Goal: Information Seeking & Learning: Learn about a topic

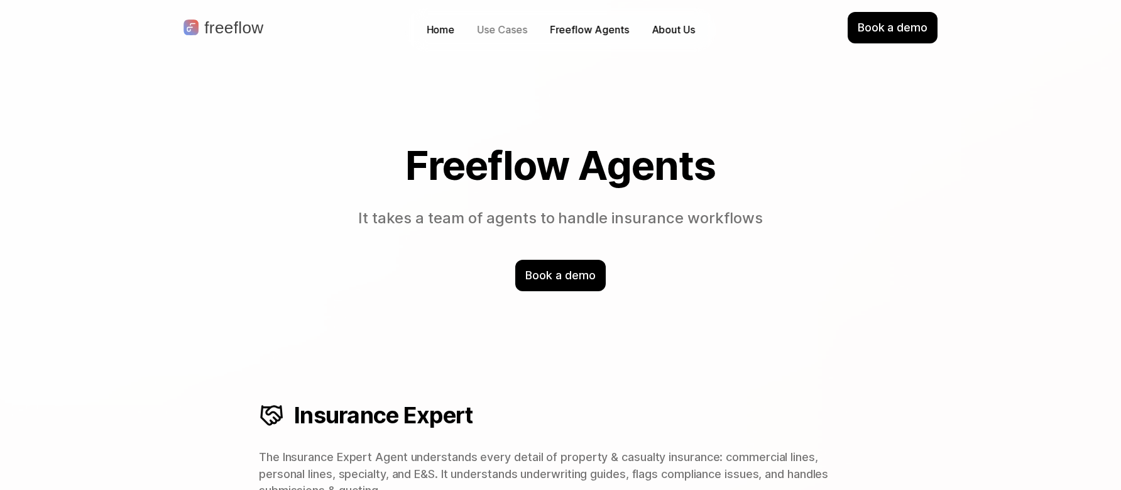
click at [489, 36] on p "Use Cases" at bounding box center [503, 30] width 50 height 14
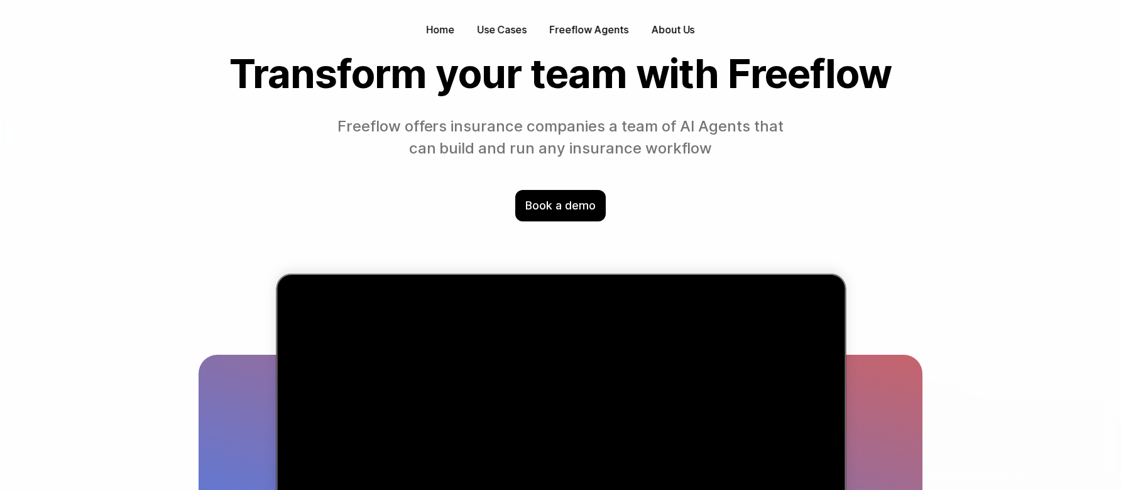
scroll to position [63, 0]
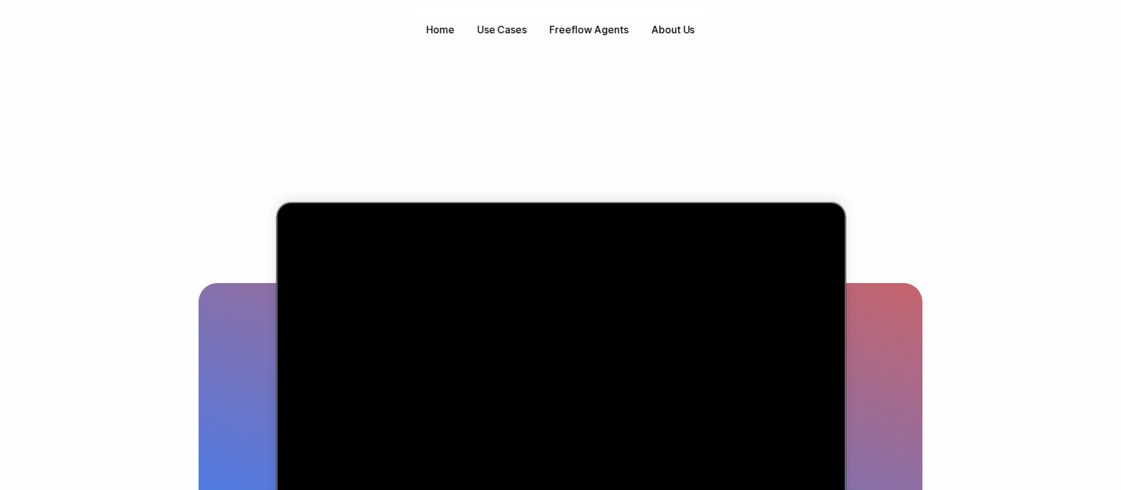
scroll to position [189, 0]
